Goal: Task Accomplishment & Management: Manage account settings

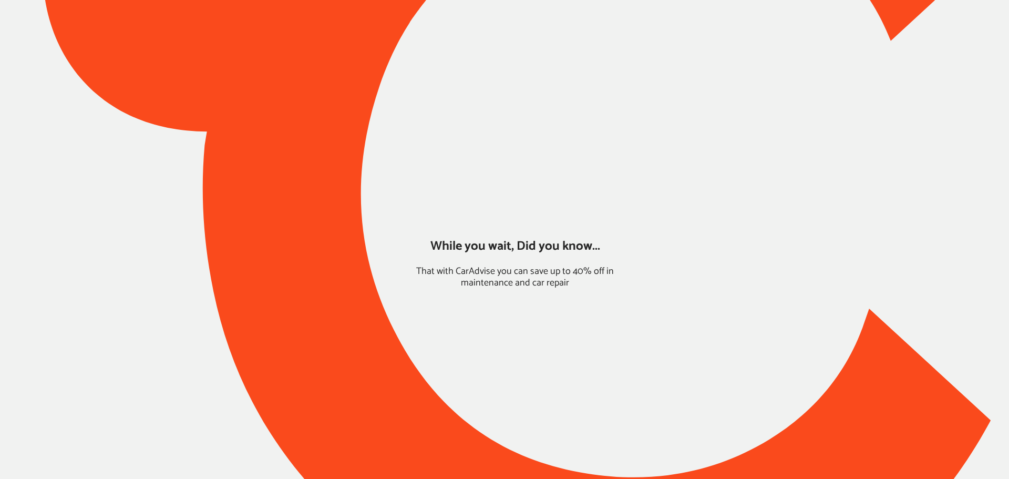
type input "*****"
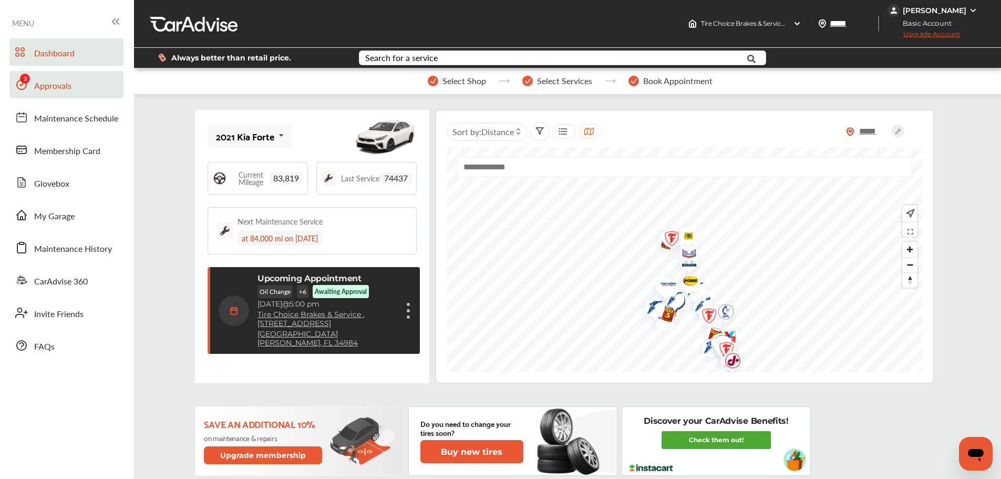
click at [54, 80] on span "Approvals" at bounding box center [52, 86] width 37 height 14
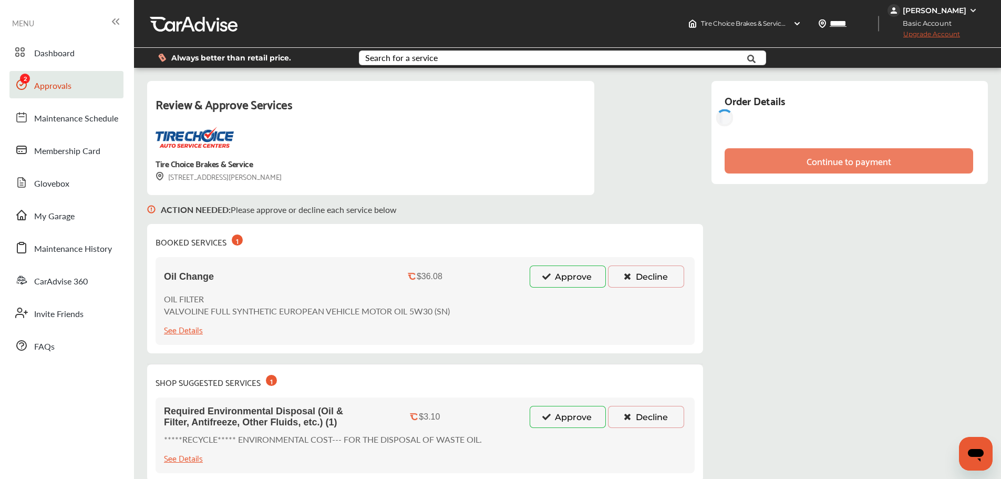
click at [559, 276] on button "Approve" at bounding box center [568, 276] width 76 height 22
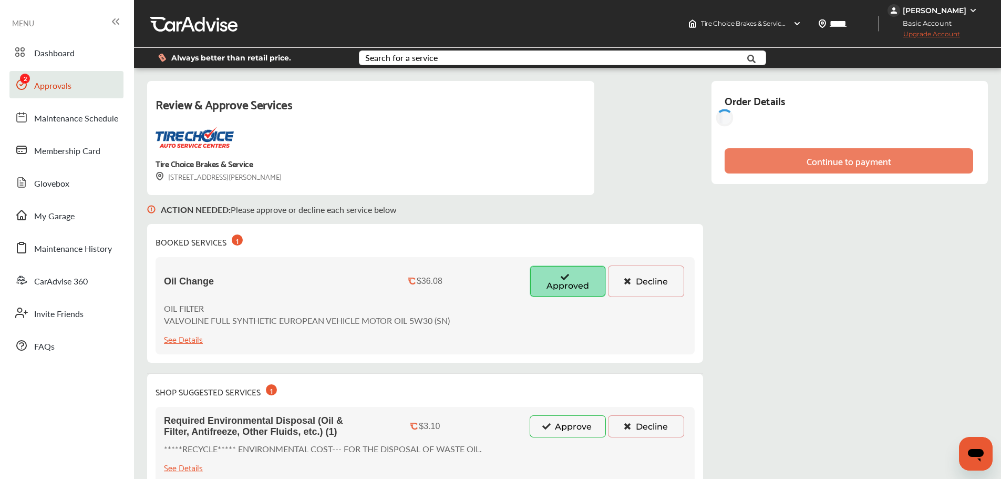
scroll to position [158, 0]
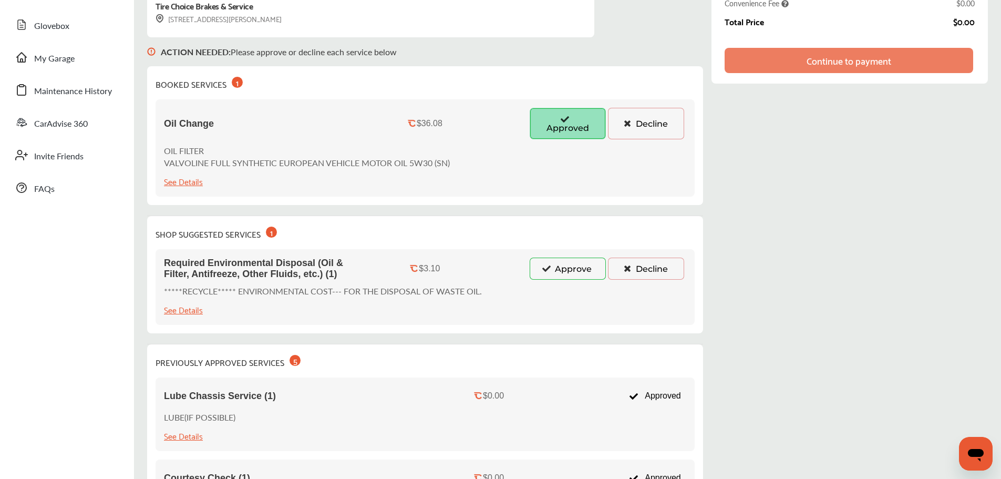
click at [568, 276] on button "Approve" at bounding box center [568, 269] width 76 height 22
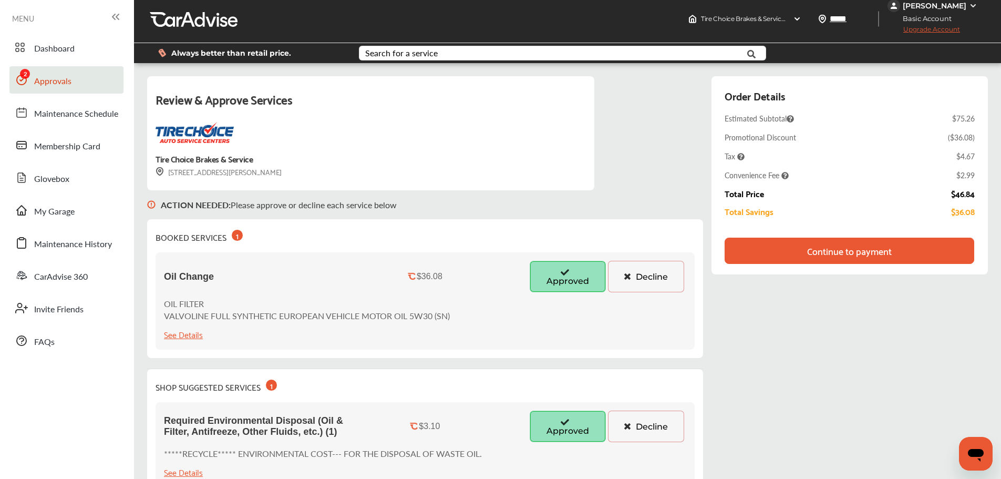
scroll to position [0, 0]
